Goal: Navigation & Orientation: Understand site structure

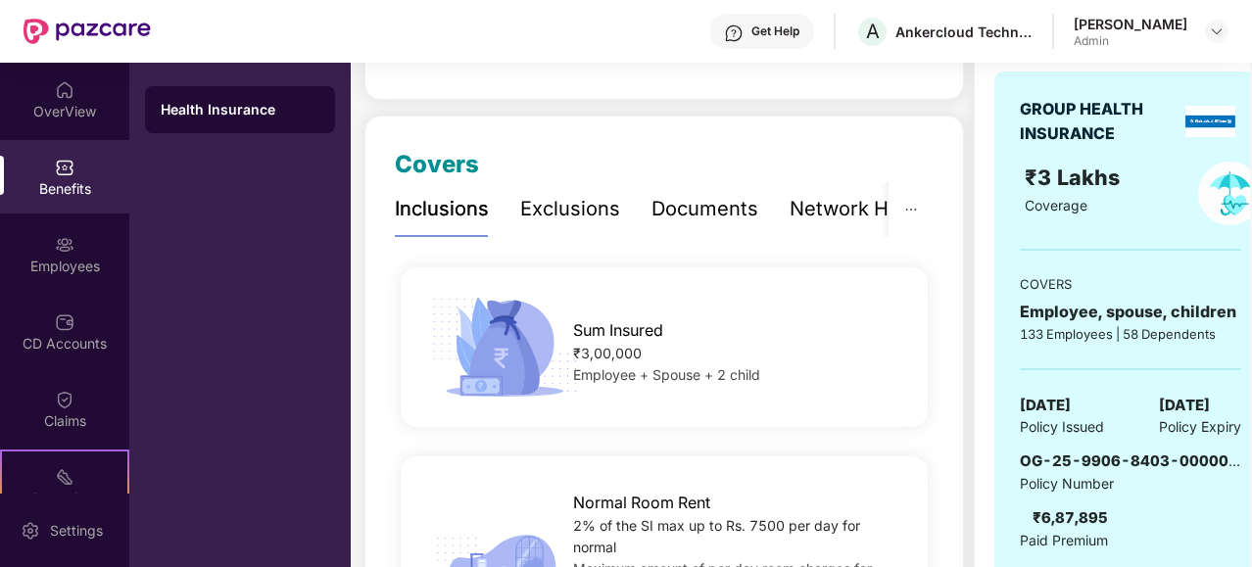
scroll to position [0, 37]
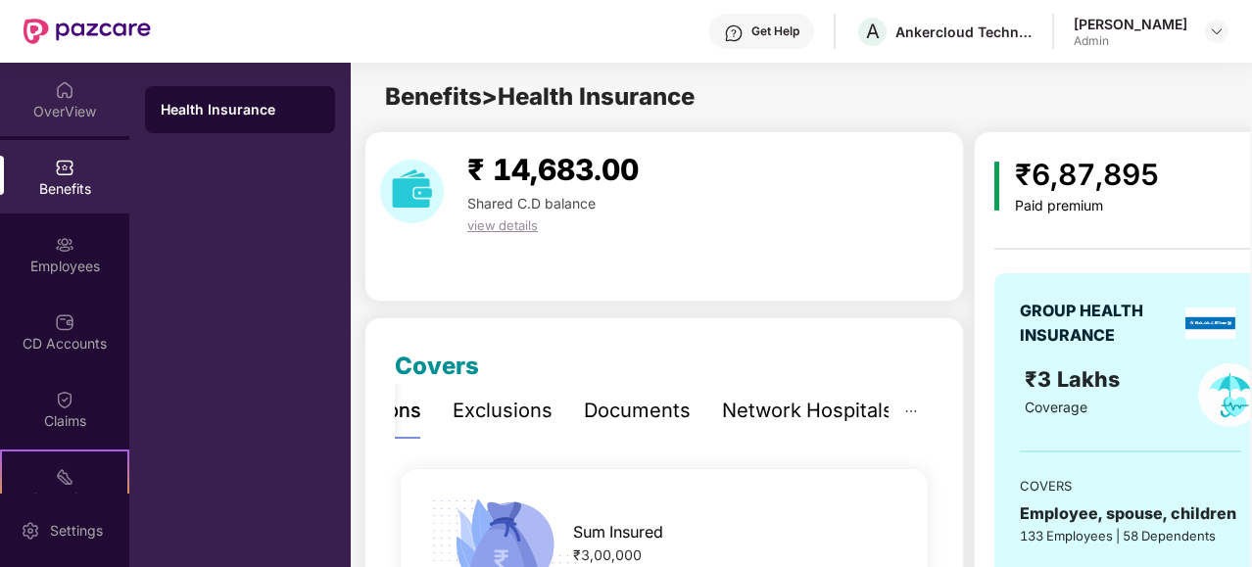
click at [75, 109] on div "OverView" at bounding box center [64, 112] width 129 height 20
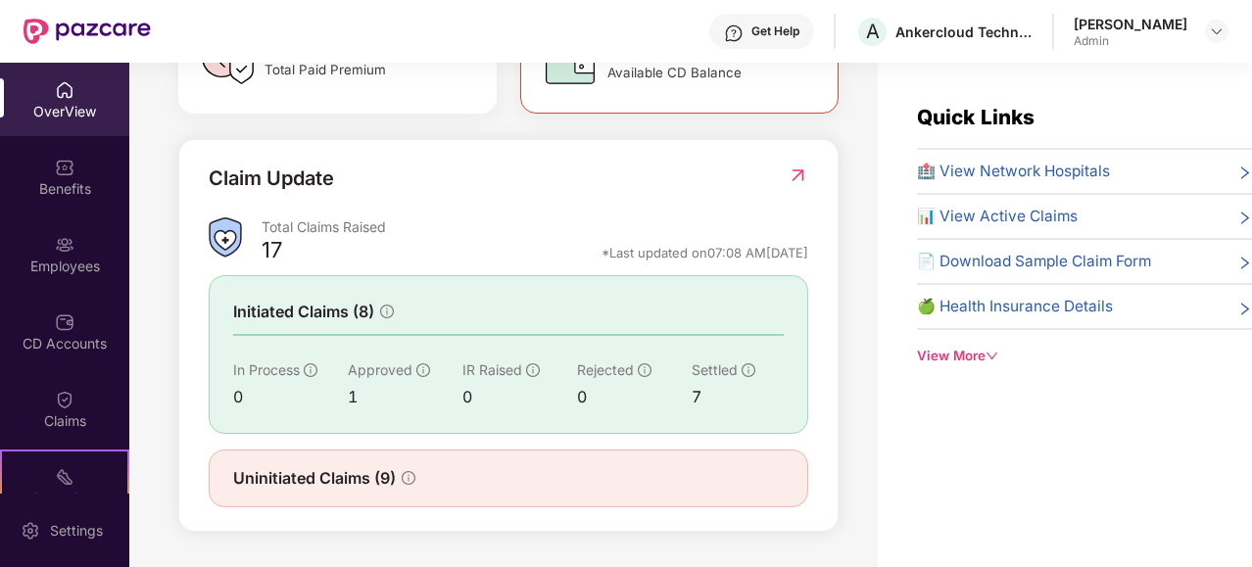
scroll to position [63, 0]
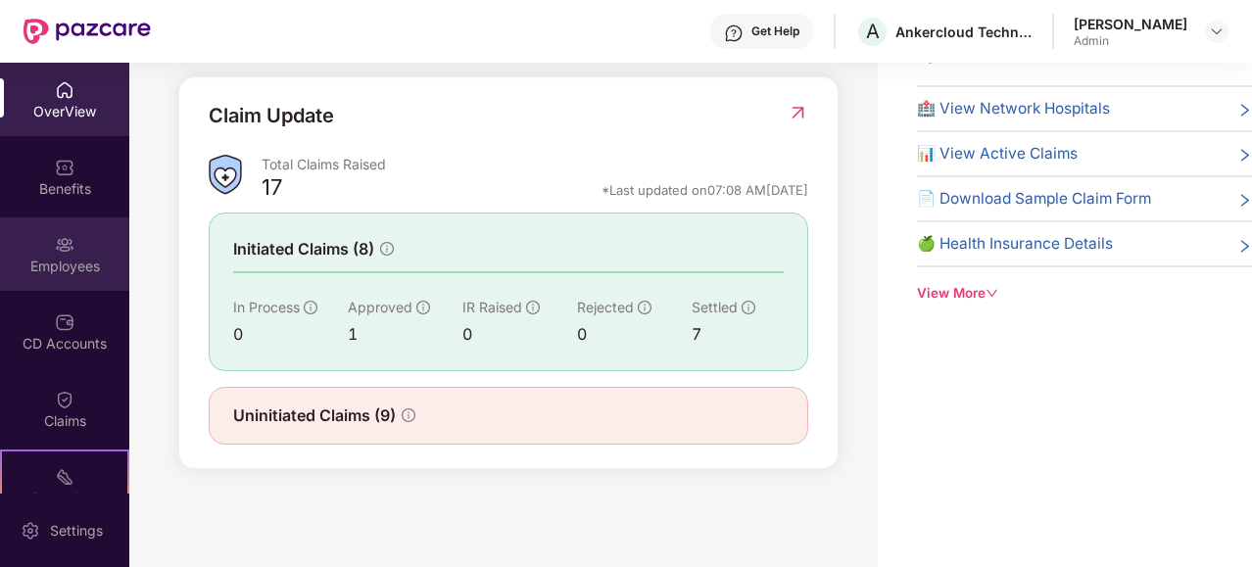
click at [58, 268] on div "Employees" at bounding box center [64, 267] width 129 height 20
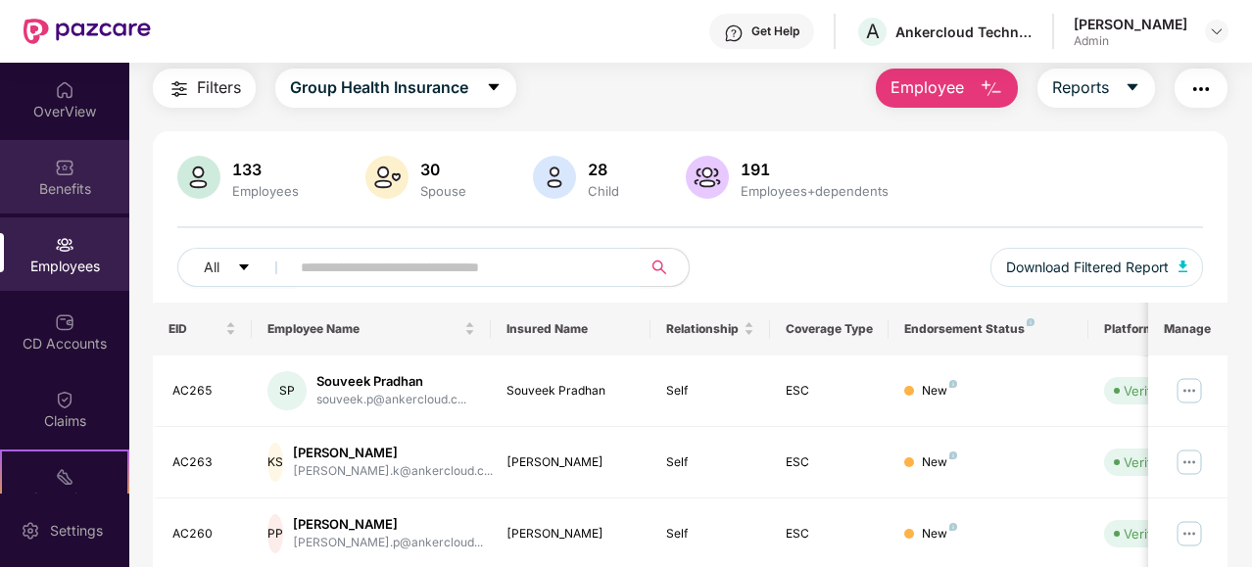
click at [57, 177] on div "Benefits" at bounding box center [64, 176] width 129 height 73
